Goal: Task Accomplishment & Management: Use online tool/utility

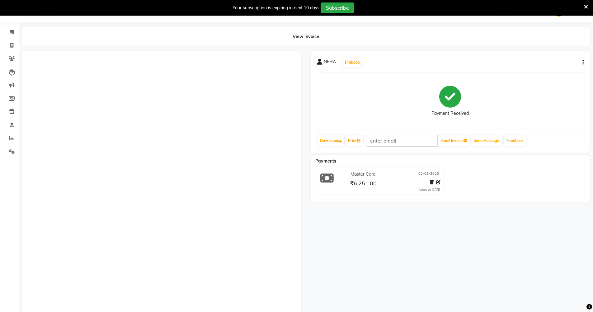
select select "service"
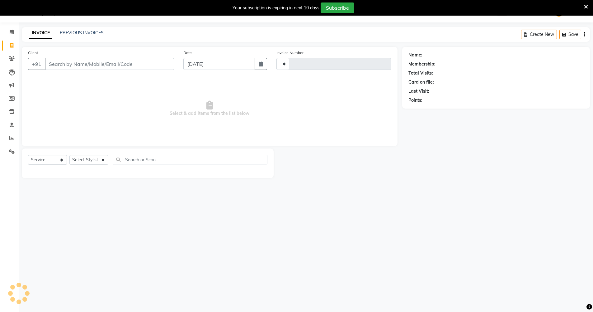
type input "0059"
select select "6951"
click at [104, 159] on select "Select Stylist" at bounding box center [88, 160] width 39 height 10
click at [103, 160] on select "Select Stylist" at bounding box center [88, 160] width 39 height 10
click at [103, 160] on select "Select Stylist Angel ( AESTHETICIAN ) [PERSON_NAME] { UNISEX STYLIST } [PERSON_…" at bounding box center [102, 160] width 66 height 10
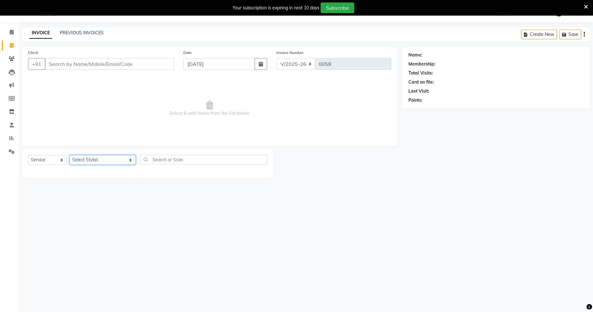
select select "57387"
click at [69, 155] on select "Select Stylist Angel ( AESTHETICIAN ) [PERSON_NAME] { UNISEX STYLIST } [PERSON_…" at bounding box center [102, 160] width 66 height 10
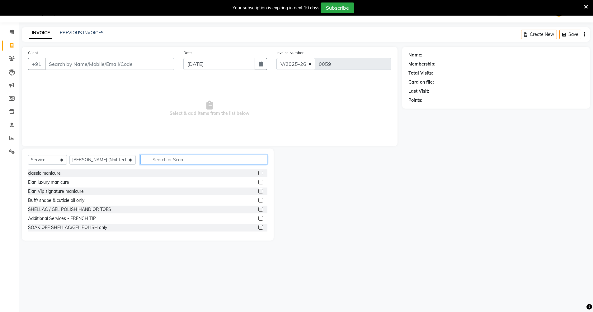
click at [162, 160] on input "text" at bounding box center [203, 160] width 127 height 10
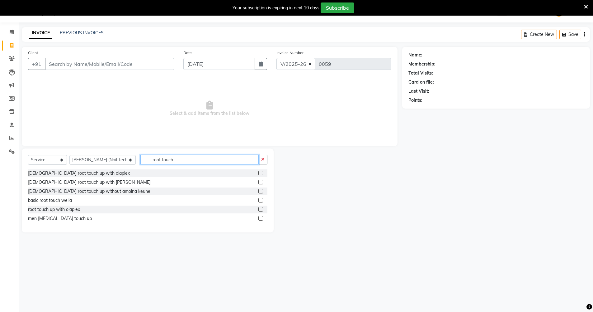
type input "root touch"
click at [261, 182] on label at bounding box center [261, 181] width 5 height 5
click at [261, 182] on input "checkbox" at bounding box center [261, 182] width 4 height 4
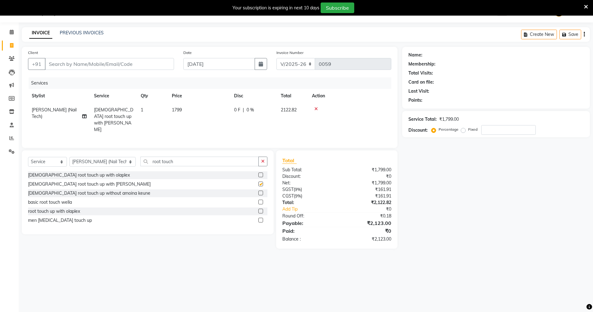
checkbox input "false"
click at [261, 190] on label at bounding box center [261, 192] width 5 height 5
click at [261, 191] on input "checkbox" at bounding box center [261, 193] width 4 height 4
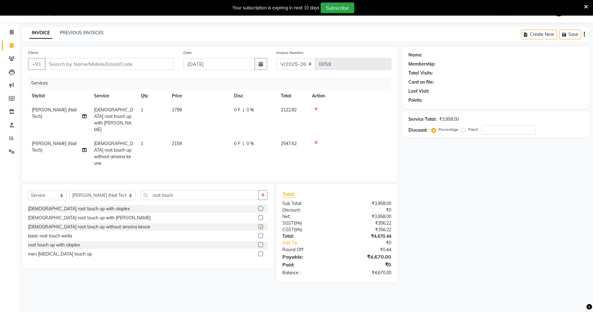
checkbox input "false"
click at [93, 17] on body "08047224946 Select Location × Elan Elegant Beauty, Ludhiana WhatsApp Status ✕ S…" at bounding box center [296, 156] width 593 height 312
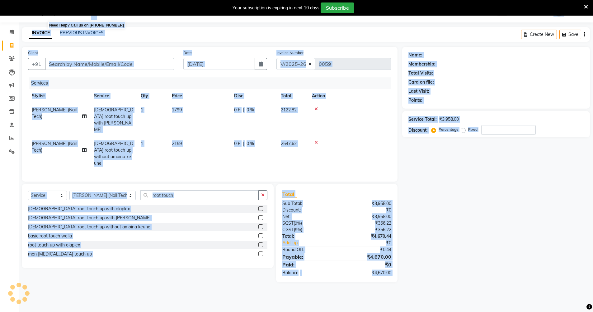
click at [93, 17] on b "08047224946" at bounding box center [82, 10] width 27 height 17
